Goal: Task Accomplishment & Management: Manage account settings

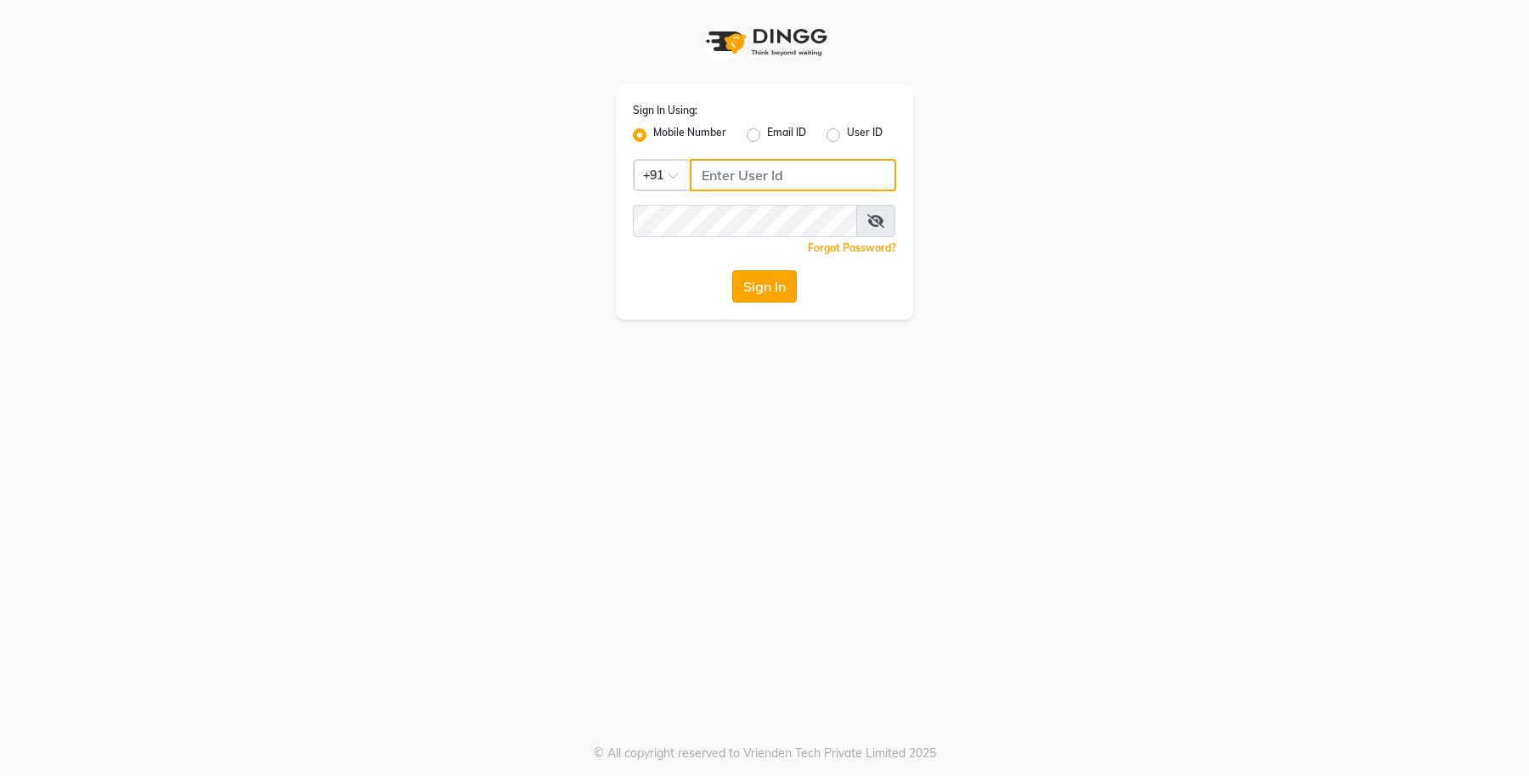
type input "9960456920"
click at [746, 281] on button "Sign In" at bounding box center [764, 286] width 65 height 32
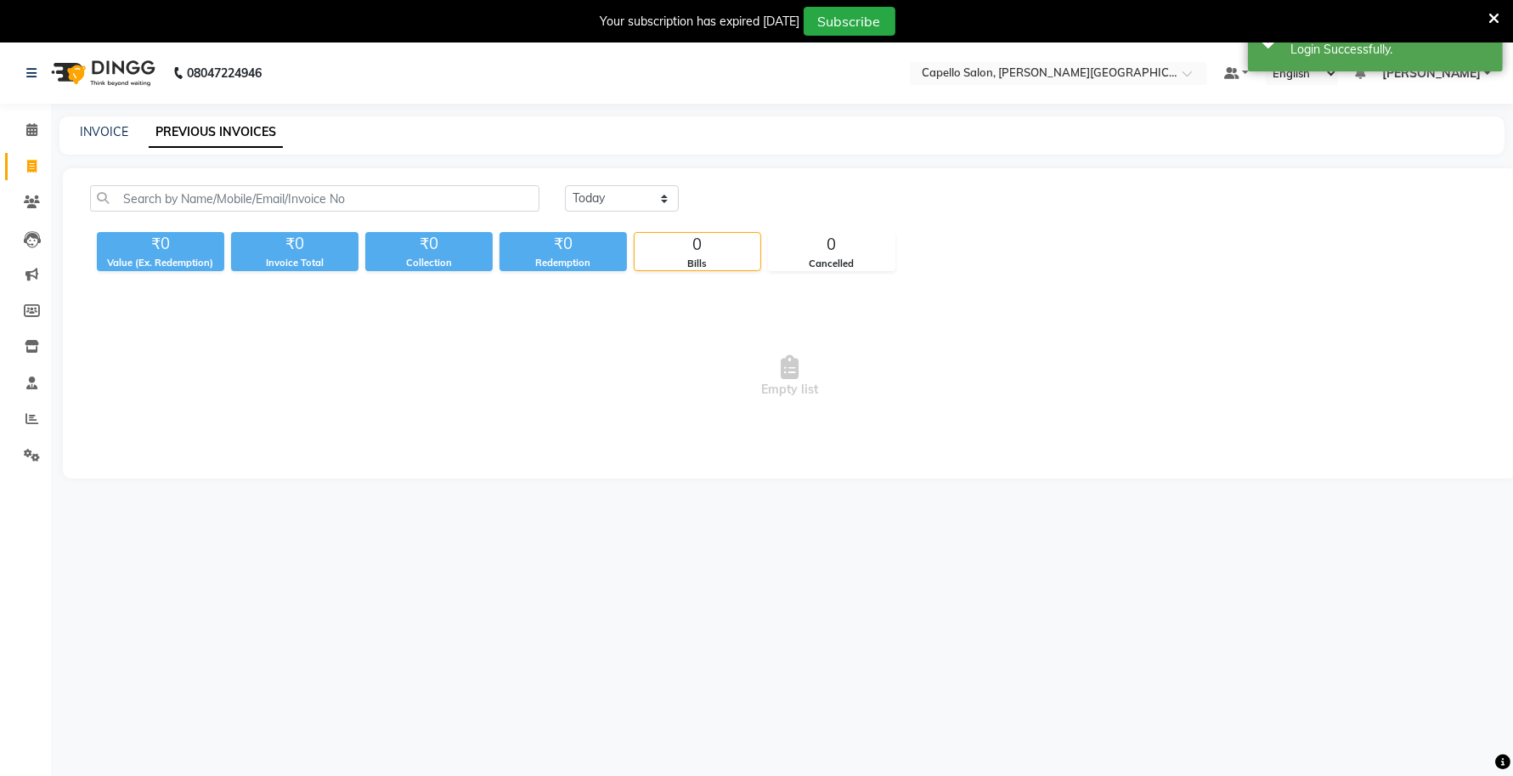
select select "en"
